Goal: Task Accomplishment & Management: Manage account settings

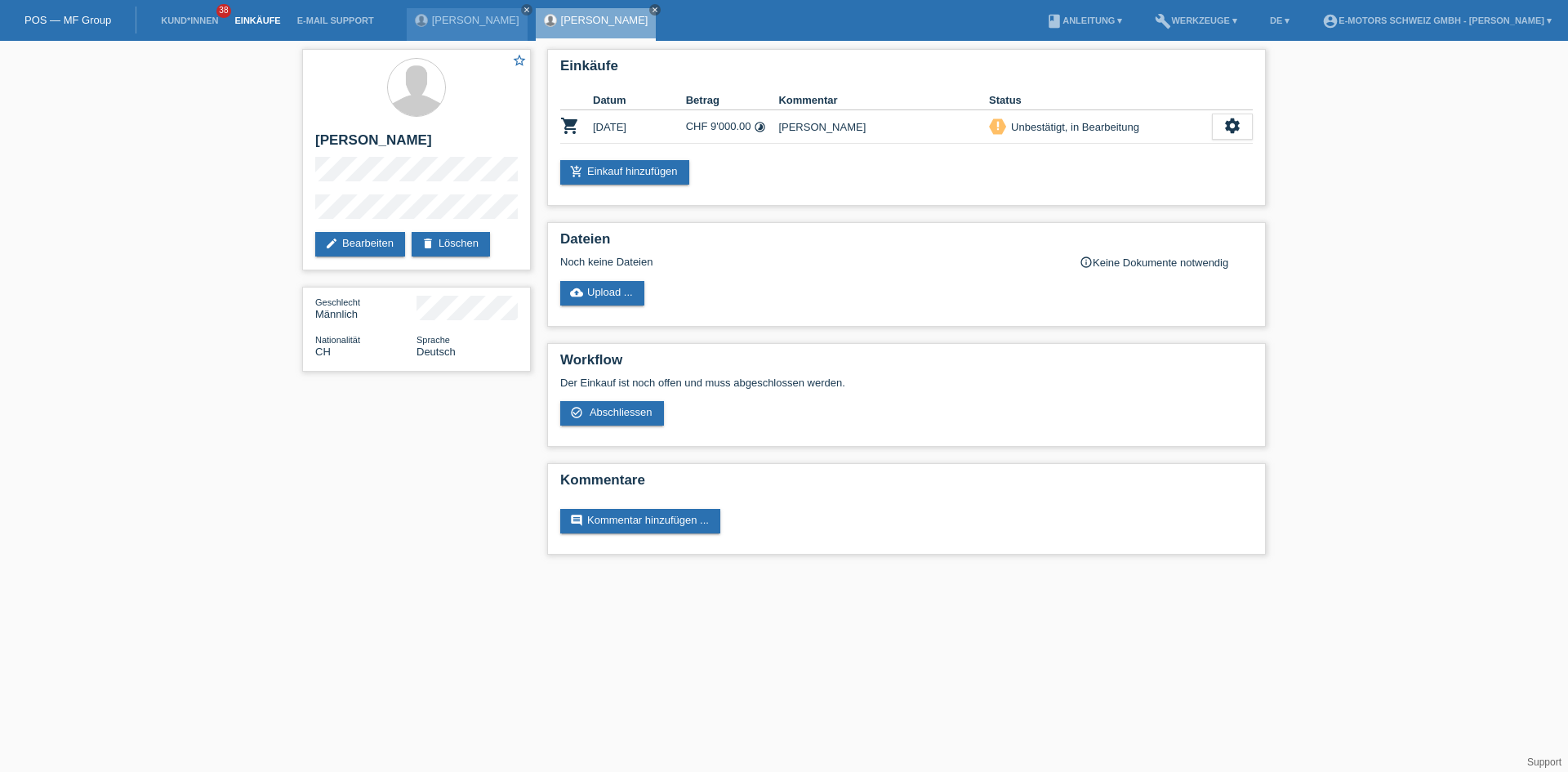
click at [248, 21] on link "Einkäufe" at bounding box center [258, 20] width 62 height 10
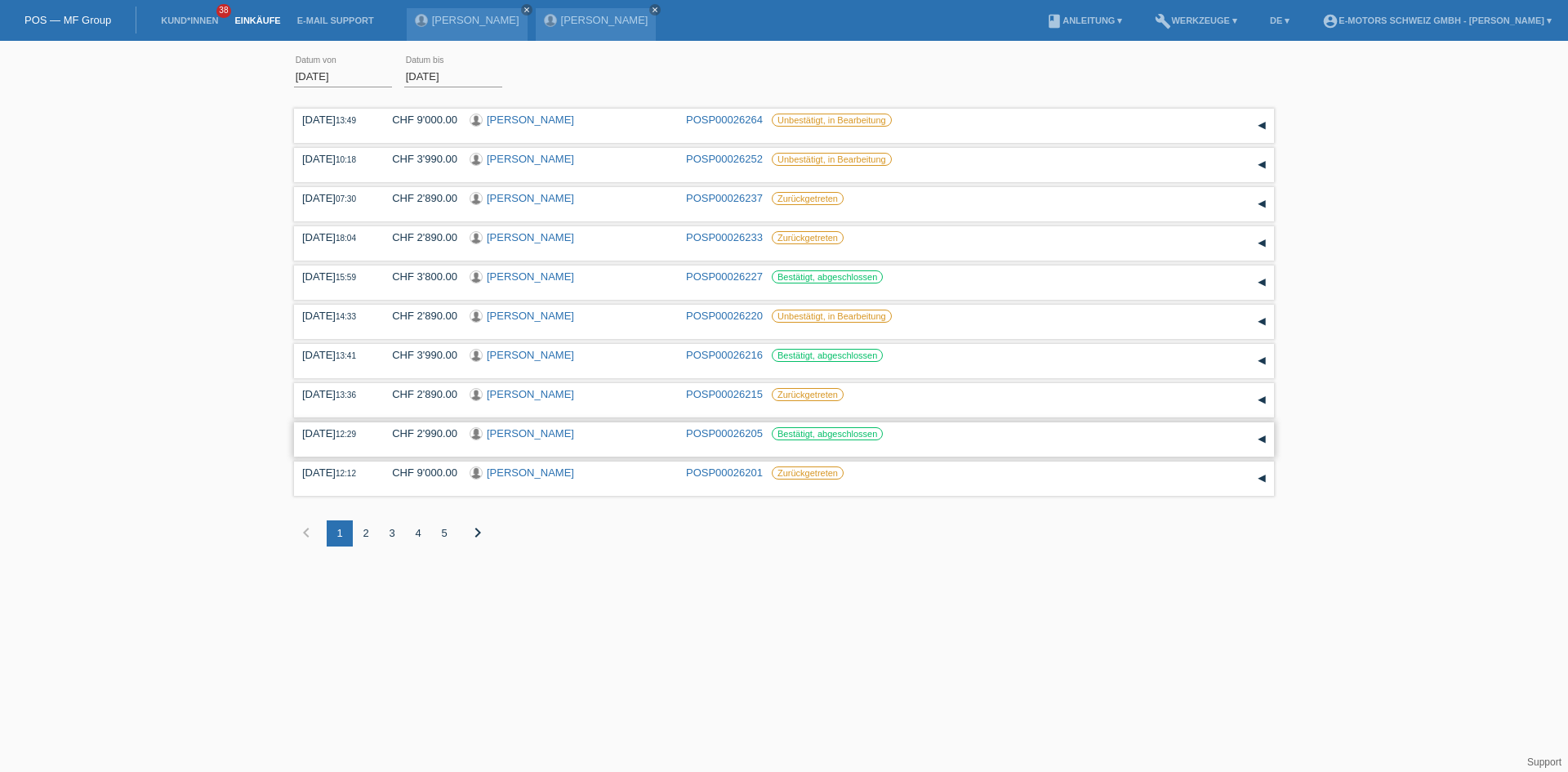
click at [537, 433] on link "[PERSON_NAME]" at bounding box center [531, 434] width 87 height 12
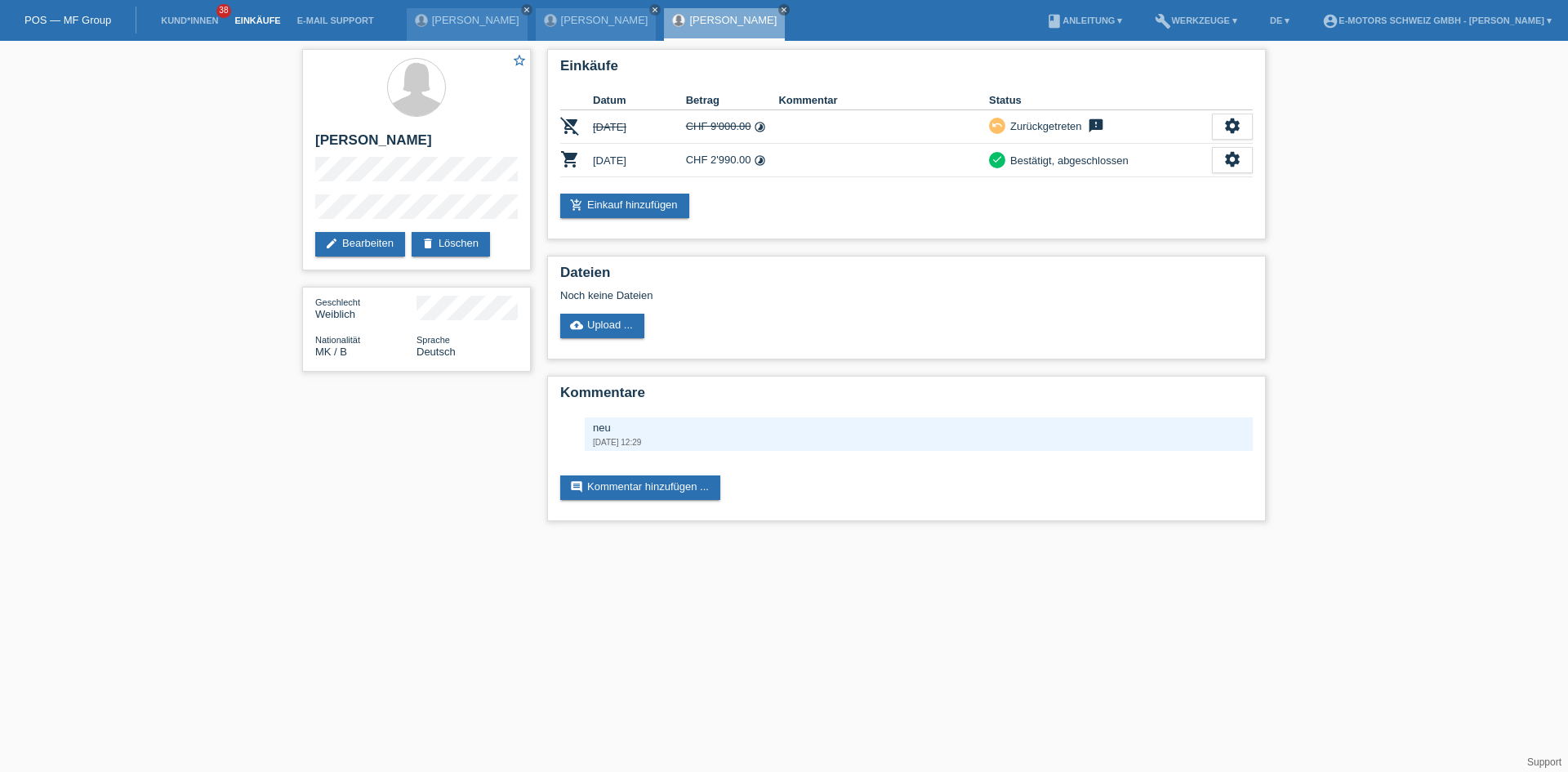
click at [256, 18] on link "Einkäufe" at bounding box center [258, 20] width 62 height 10
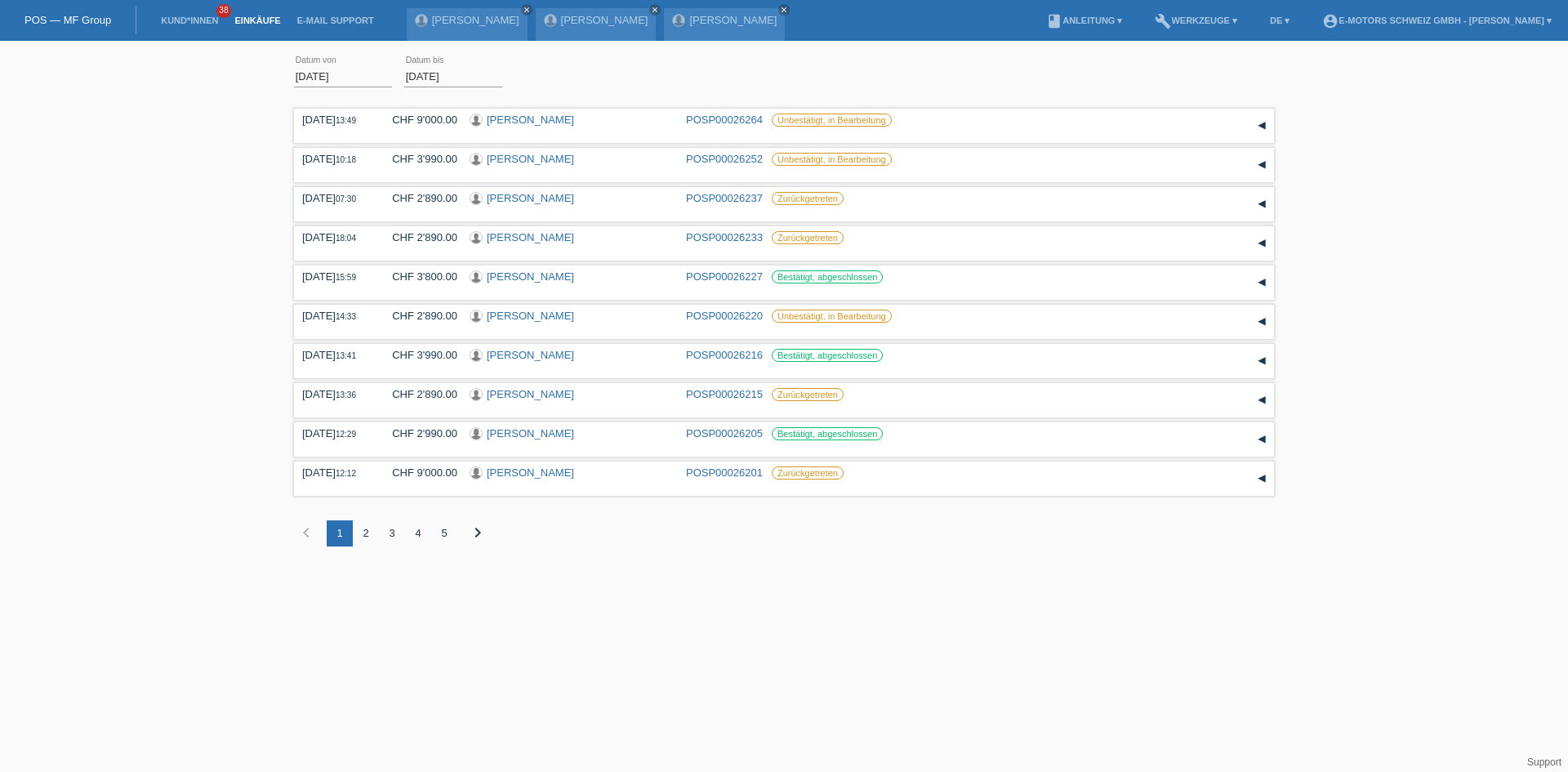
click at [1154, 26] on li "build Werkzeuge ▾" at bounding box center [1196, 21] width 99 height 42
click at [1154, 20] on link "build Werkzeuge ▾" at bounding box center [1196, 20] width 99 height 10
click at [1065, 24] on link "book Anleitung ▾" at bounding box center [1084, 20] width 92 height 10
click at [1262, 20] on link "DE ▾" at bounding box center [1280, 20] width 36 height 10
click at [1147, 21] on link "build Werkzeuge ▾" at bounding box center [1196, 20] width 99 height 10
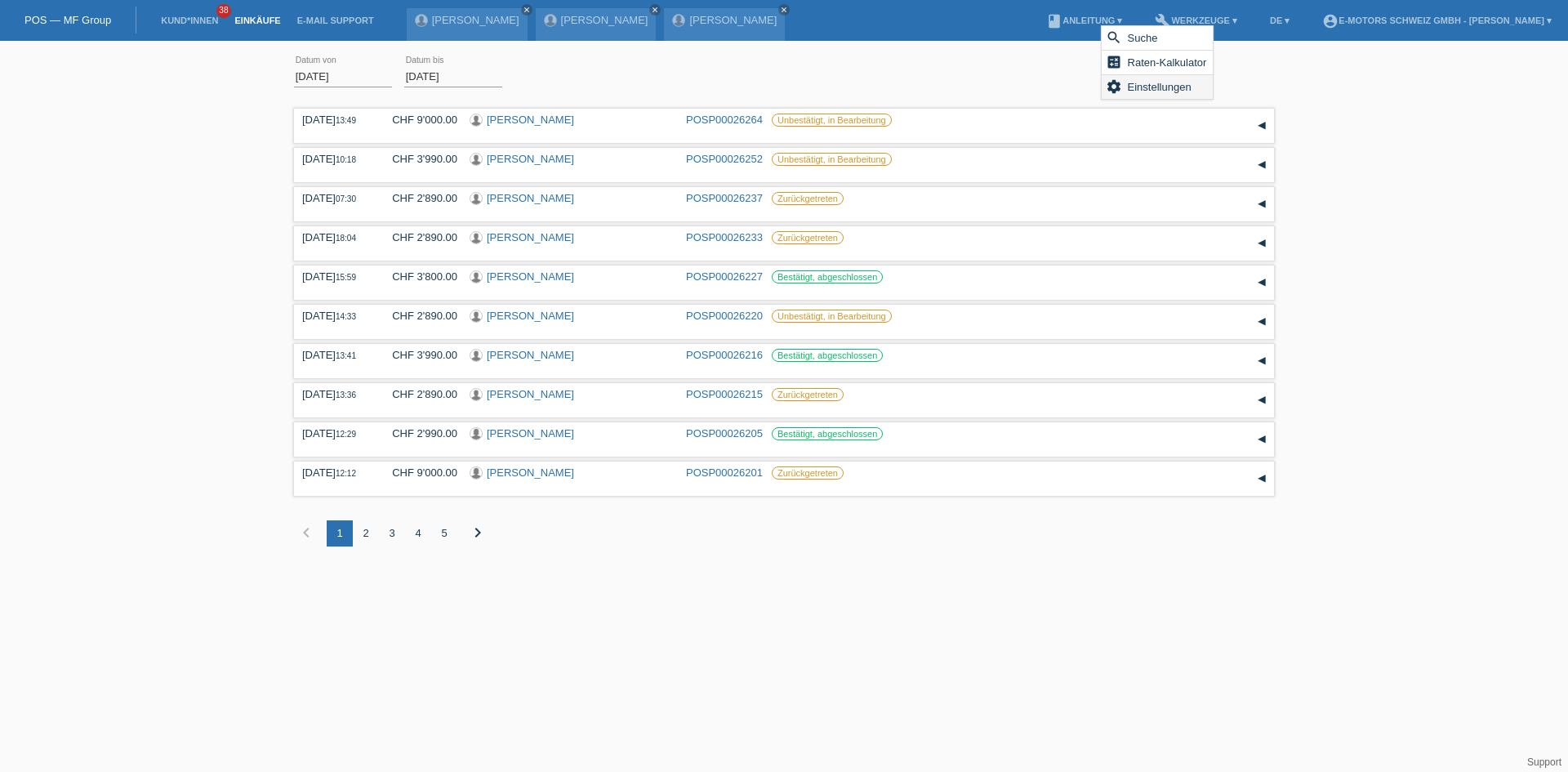
click at [1155, 91] on span "Einstellungen" at bounding box center [1159, 87] width 69 height 20
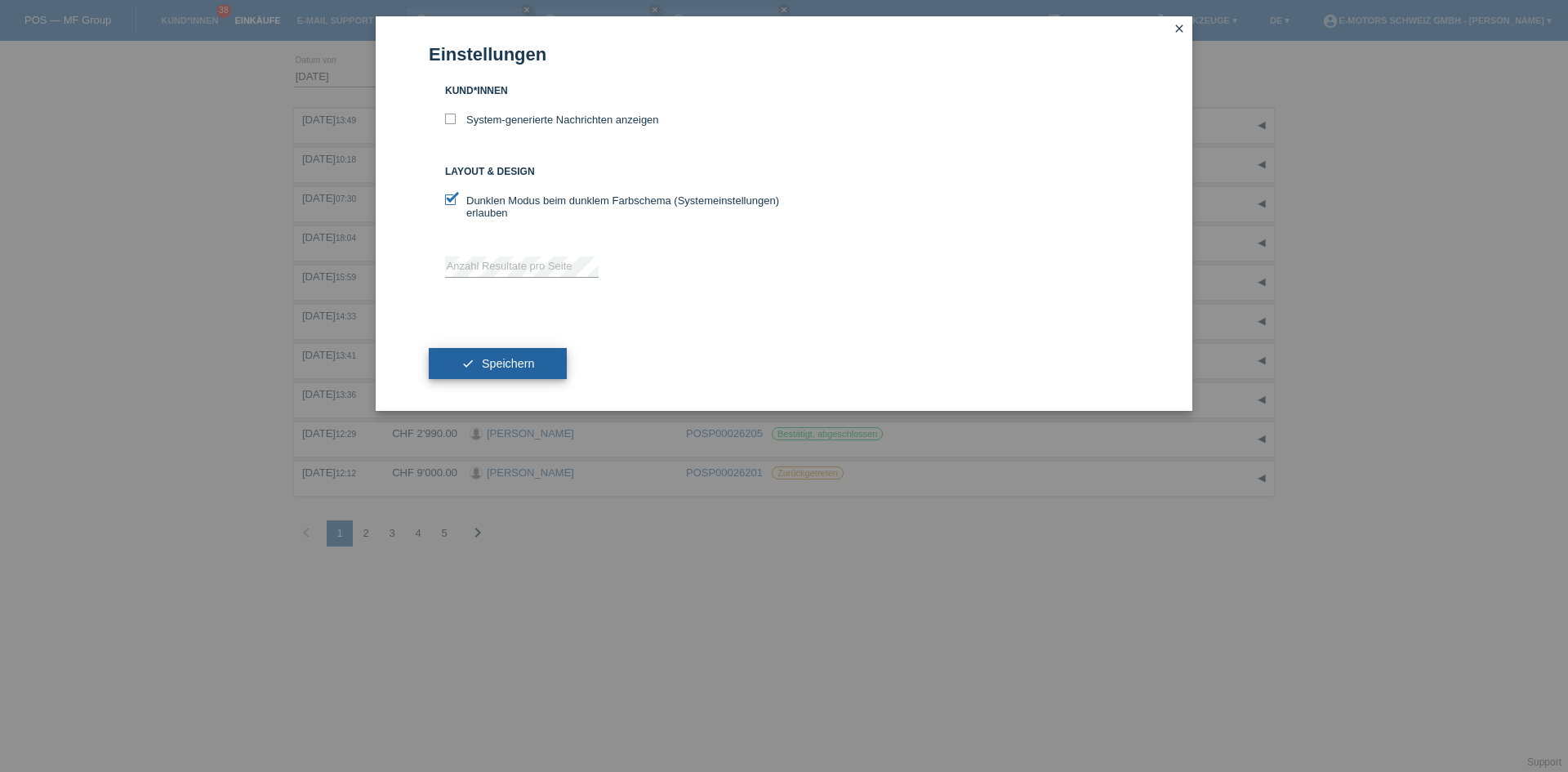
click at [520, 365] on span "Speichern" at bounding box center [508, 363] width 53 height 13
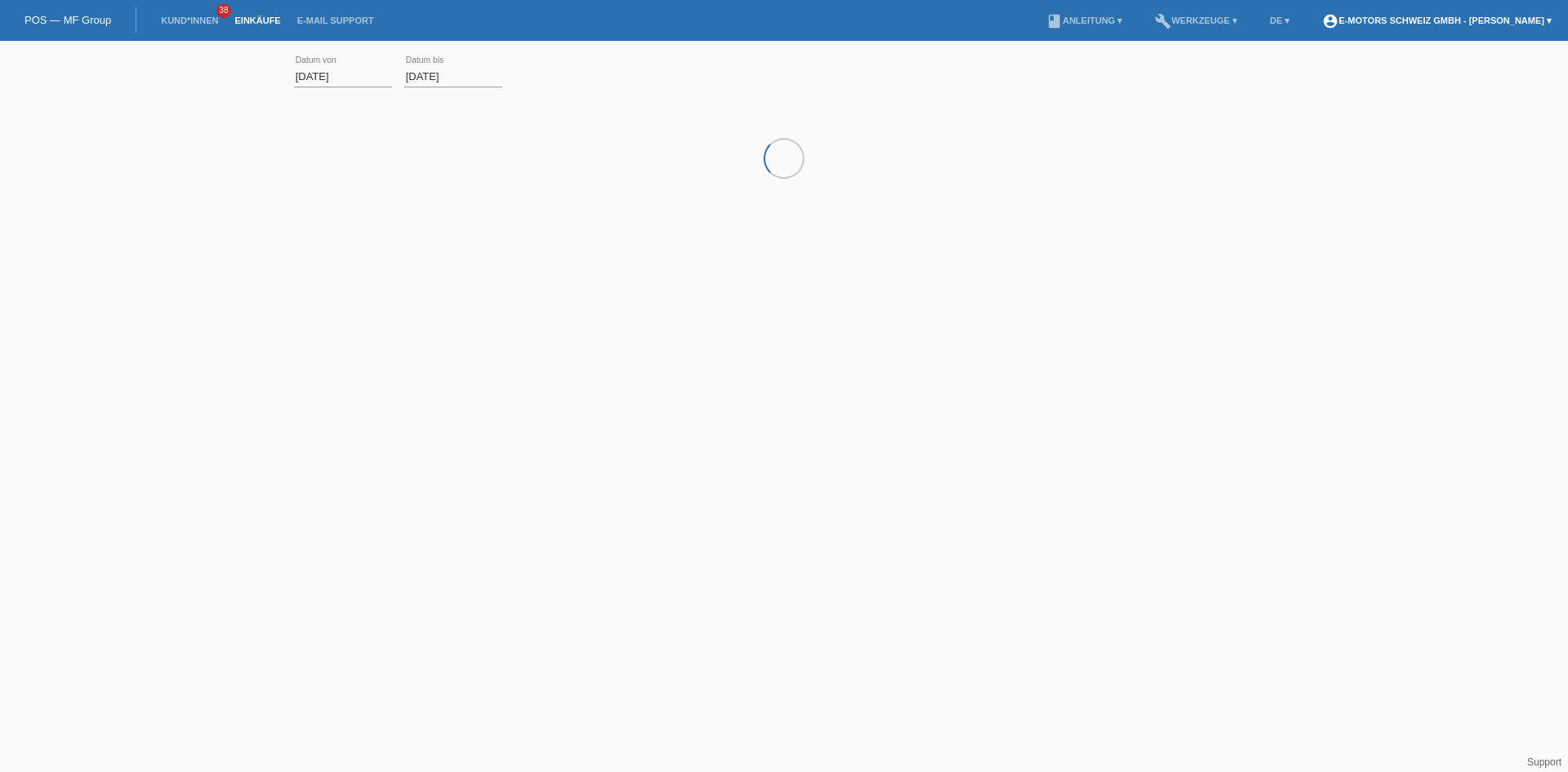
click at [1361, 20] on link "account_circle E-Motors Schweiz GmbH - [PERSON_NAME] ▾" at bounding box center [1437, 20] width 246 height 10
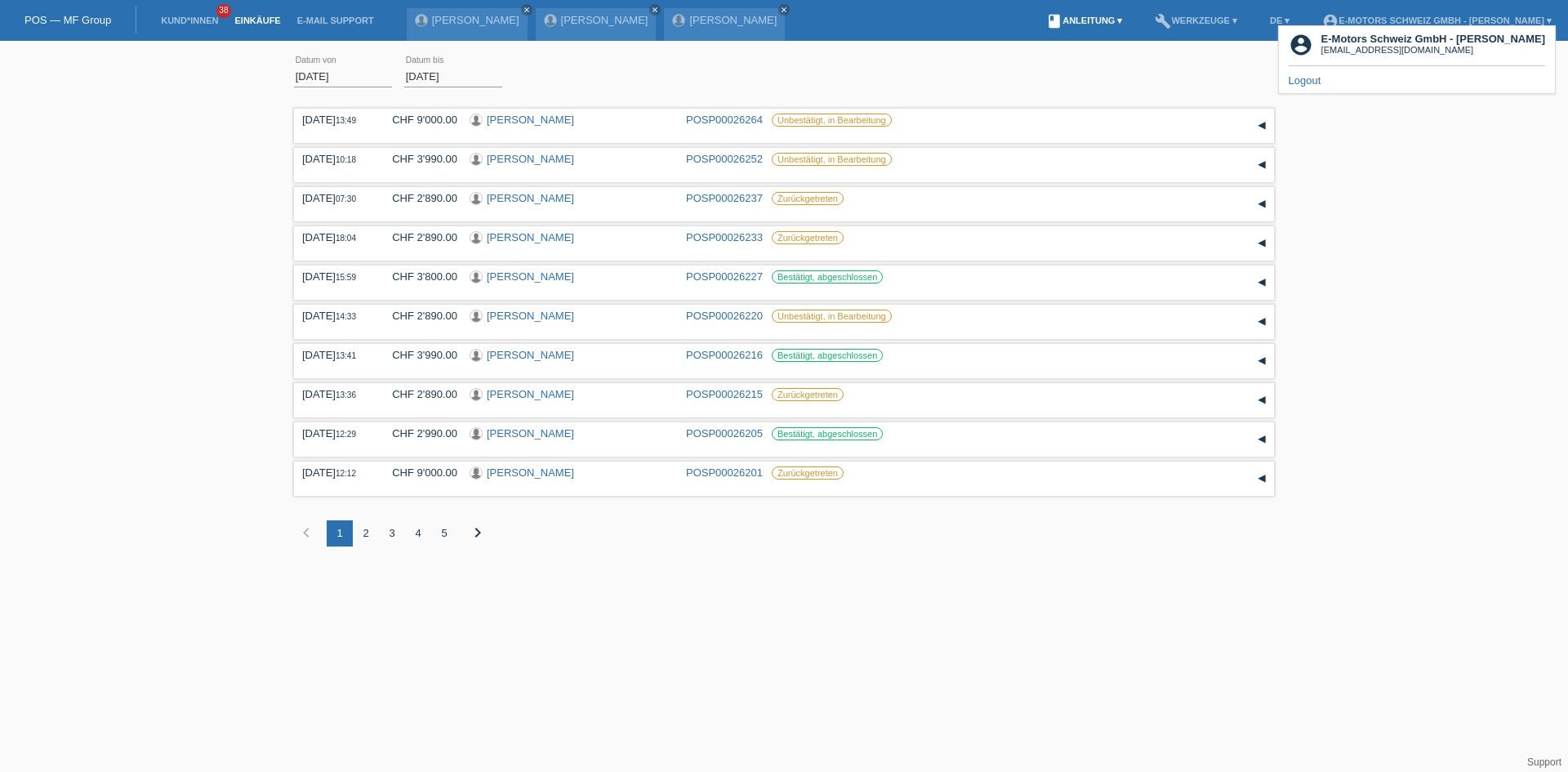
click at [1038, 16] on link "book Anleitung ▾" at bounding box center [1084, 20] width 92 height 10
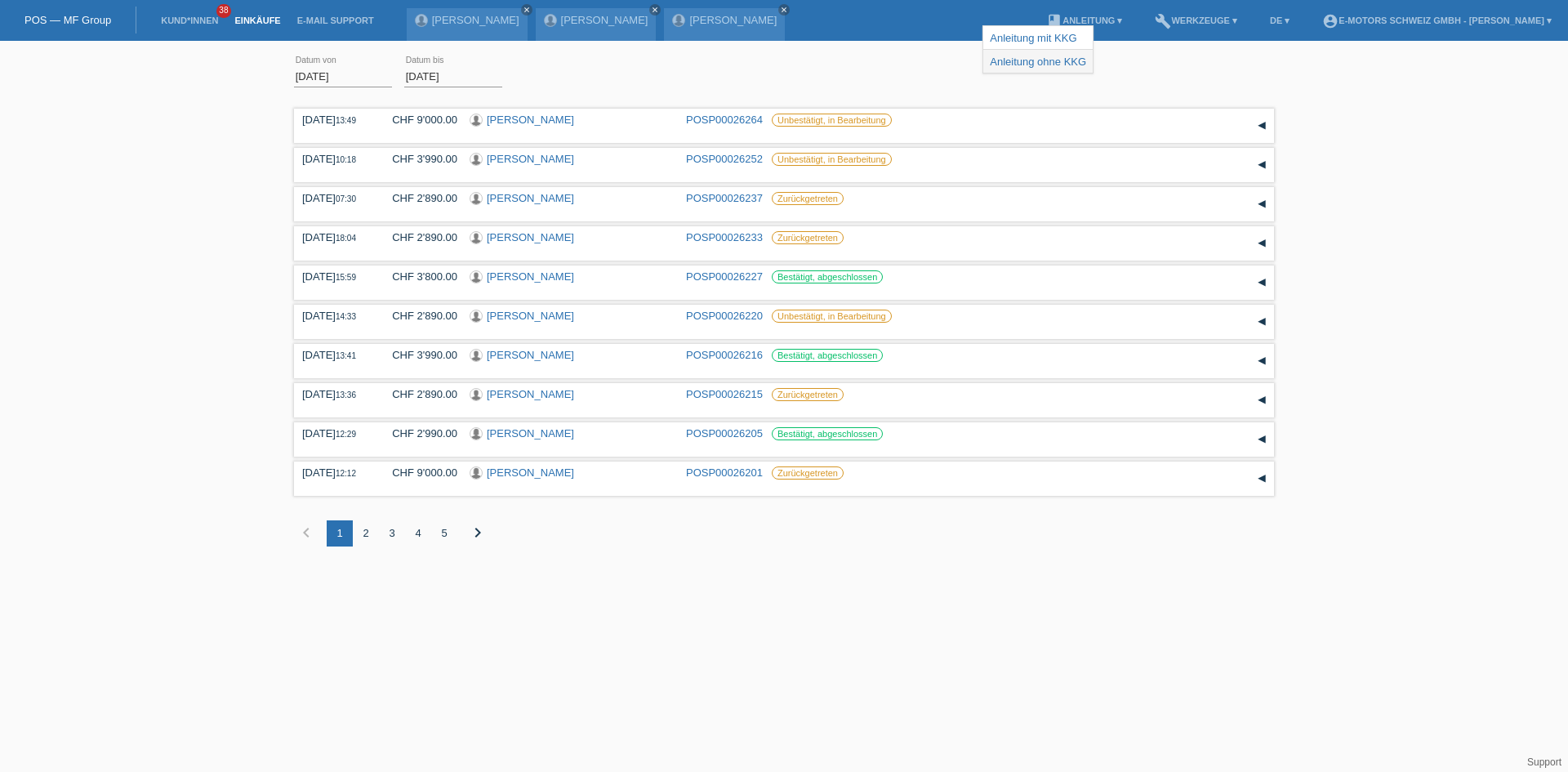
click at [1033, 62] on link "Anleitung ohne KKG" at bounding box center [1038, 62] width 96 height 12
